Goal: Task Accomplishment & Management: Complete application form

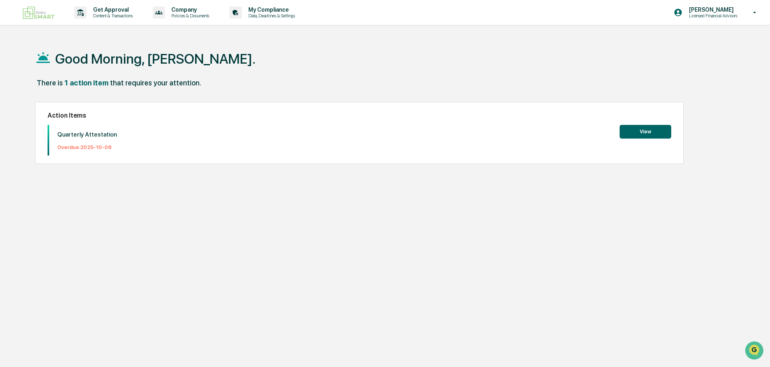
click at [660, 131] on button "View" at bounding box center [645, 132] width 52 height 14
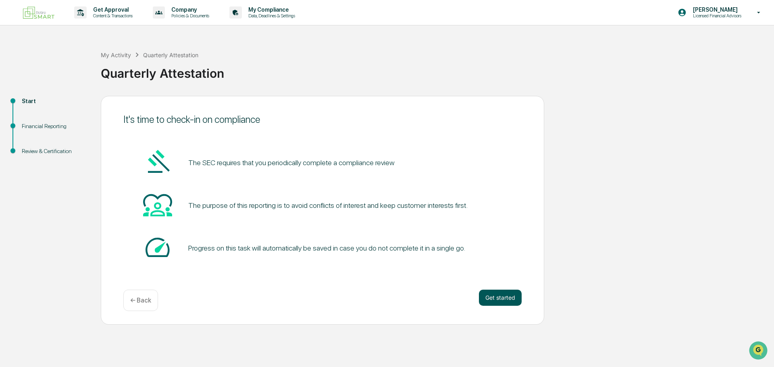
click at [498, 302] on button "Get started" at bounding box center [500, 298] width 43 height 16
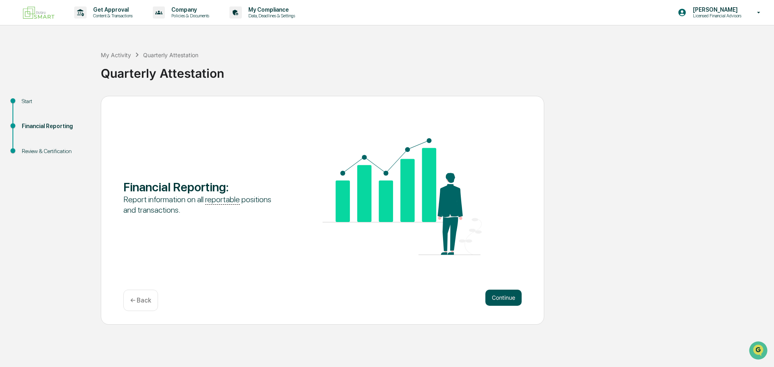
click at [504, 304] on button "Continue" at bounding box center [503, 298] width 36 height 16
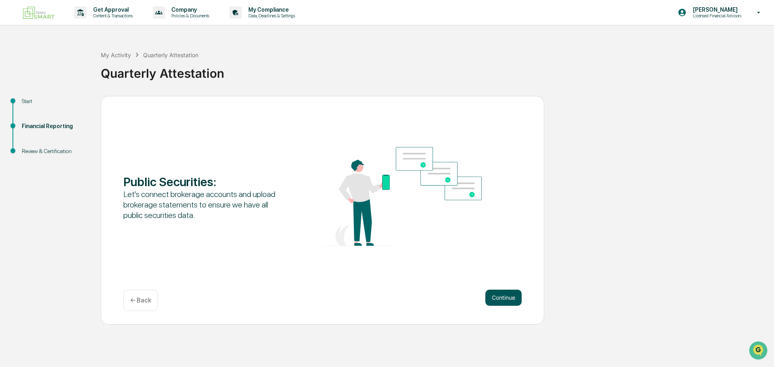
click at [501, 301] on button "Continue" at bounding box center [503, 298] width 36 height 16
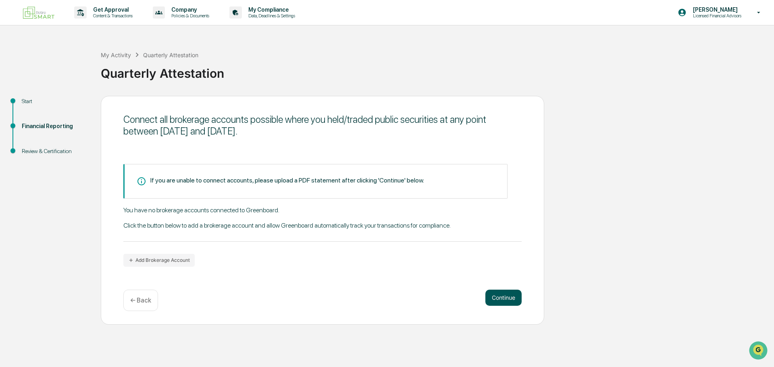
click at [515, 303] on button "Continue" at bounding box center [503, 298] width 36 height 16
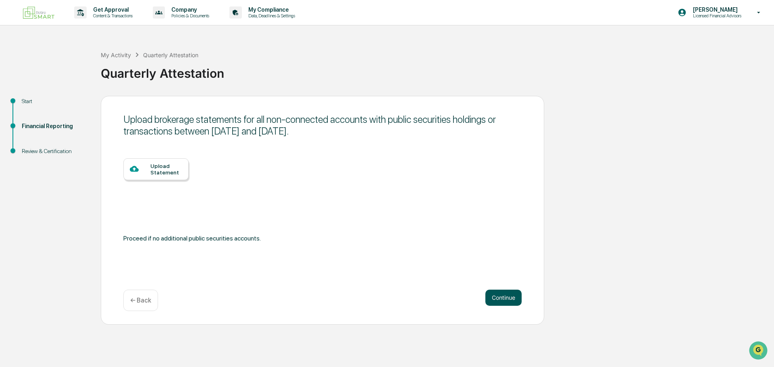
click at [497, 296] on button "Continue" at bounding box center [503, 298] width 36 height 16
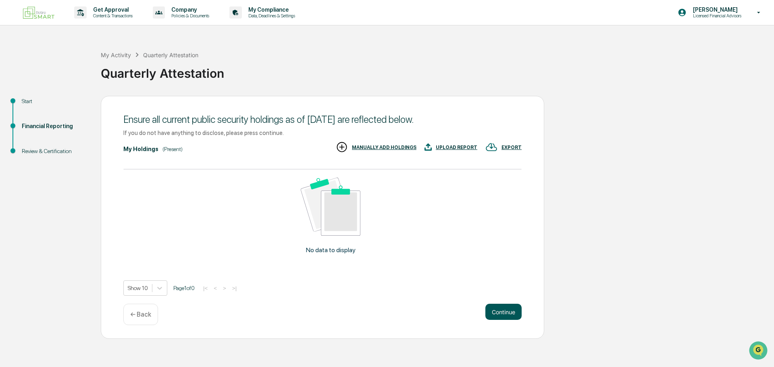
click at [500, 318] on button "Continue" at bounding box center [503, 312] width 36 height 16
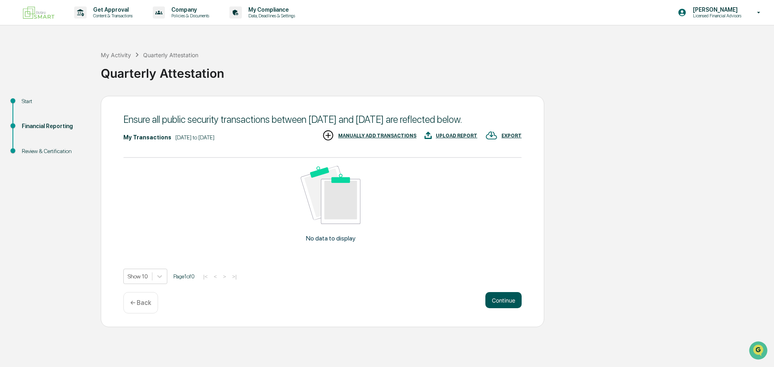
click at [495, 308] on button "Continue" at bounding box center [503, 300] width 36 height 16
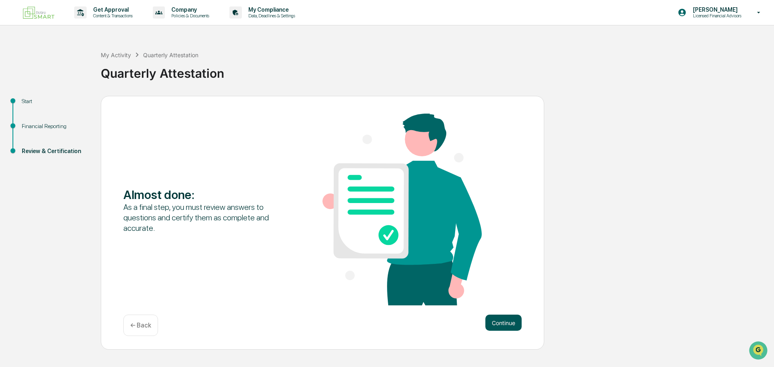
click at [504, 330] on button "Continue" at bounding box center [503, 323] width 36 height 16
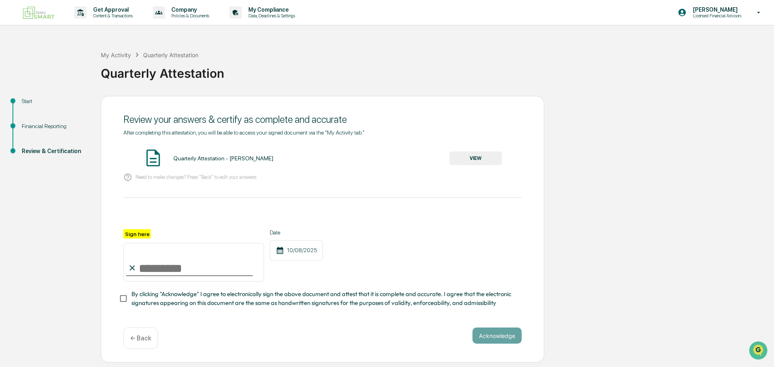
click at [147, 268] on input "Sign here" at bounding box center [193, 262] width 141 height 39
type input "**********"
click at [485, 338] on button "Acknowledge" at bounding box center [496, 336] width 49 height 16
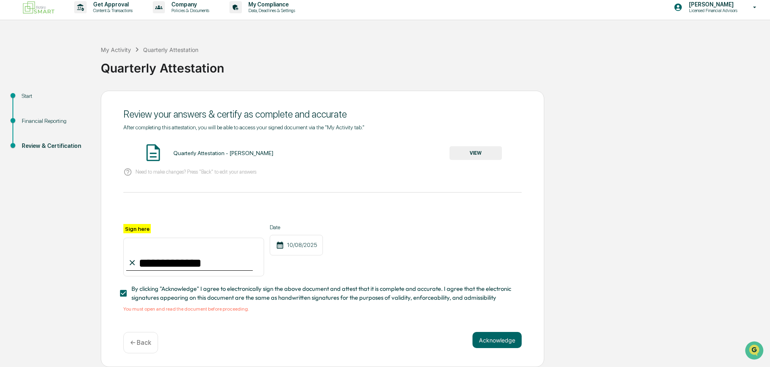
scroll to position [8, 0]
click at [198, 151] on div "Quarterly Attestation - [PERSON_NAME]" at bounding box center [223, 153] width 100 height 6
click at [489, 148] on button "VIEW" at bounding box center [475, 153] width 52 height 14
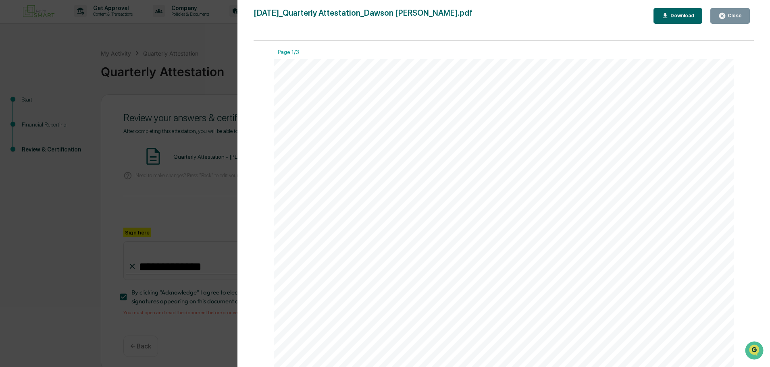
scroll to position [0, 0]
click at [733, 13] on div "Close" at bounding box center [734, 16] width 16 height 6
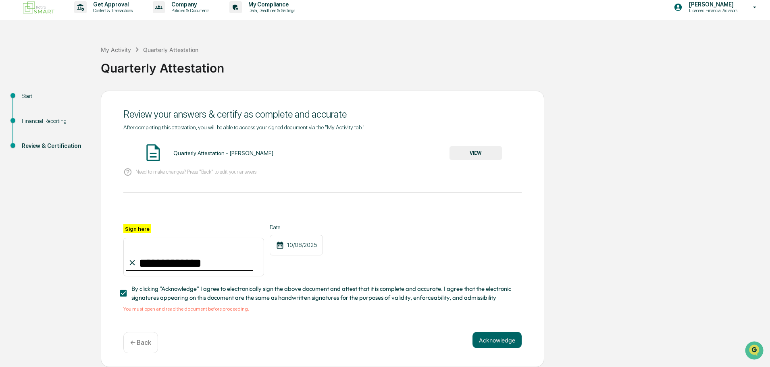
scroll to position [8, 0]
click at [219, 151] on div "Quarterly Attestation - [PERSON_NAME]" at bounding box center [223, 153] width 100 height 6
click at [470, 149] on button "VIEW" at bounding box center [475, 153] width 52 height 14
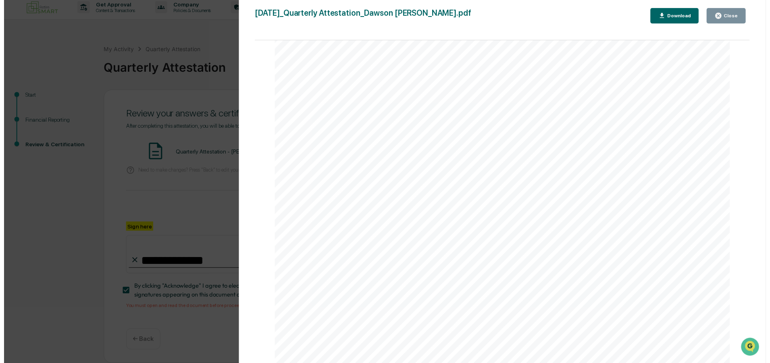
scroll to position [685, 0]
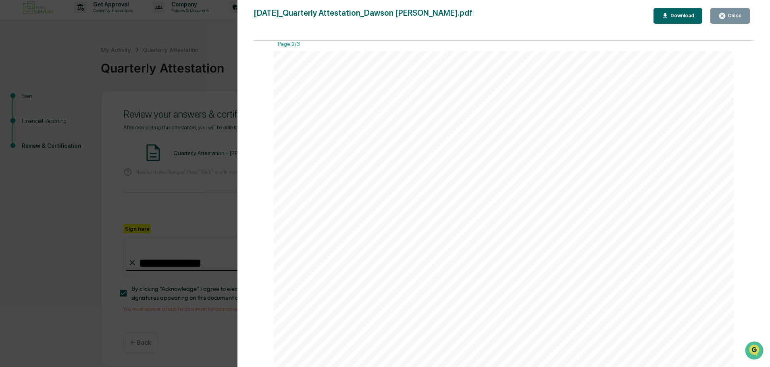
click at [714, 20] on button "Close" at bounding box center [729, 16] width 39 height 16
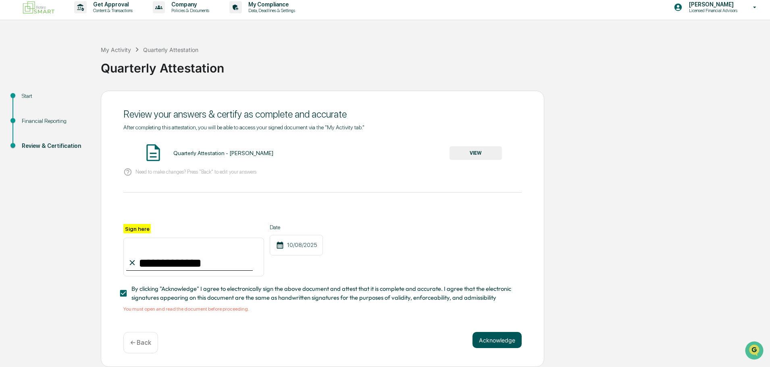
click at [481, 338] on button "Acknowledge" at bounding box center [496, 340] width 49 height 16
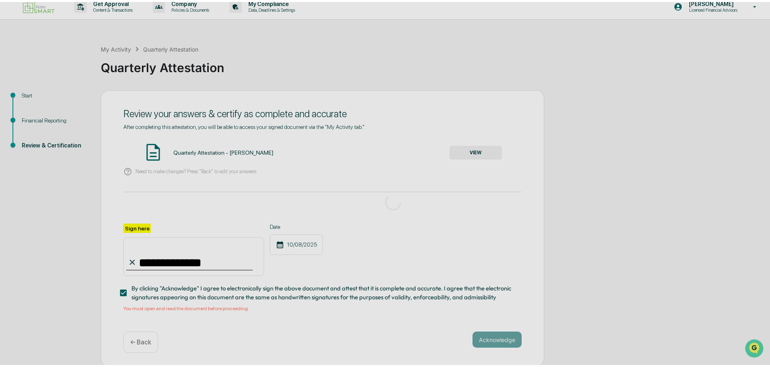
scroll to position [0, 0]
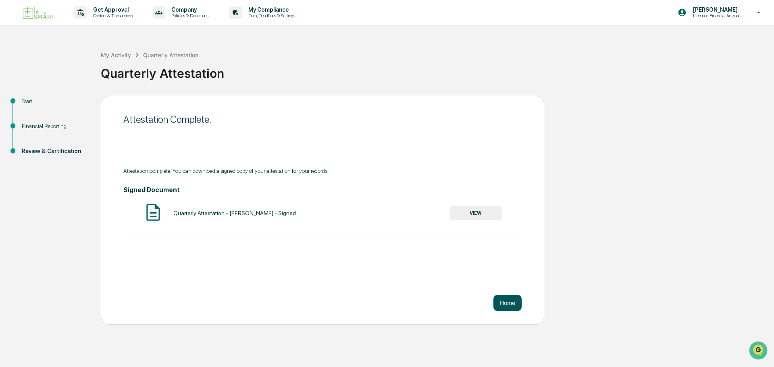
click at [507, 306] on button "Home" at bounding box center [507, 303] width 28 height 16
